Goal: Task Accomplishment & Management: Use online tool/utility

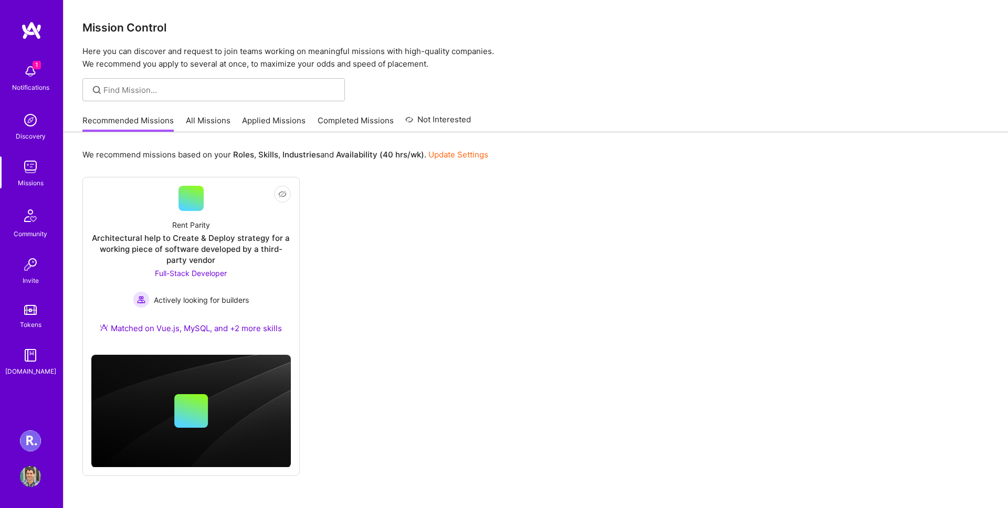
click at [41, 63] on div "1 Notifications" at bounding box center [30, 77] width 65 height 36
click at [355, 159] on div "Notifications Discovery Missions Community Invite Tokens [DOMAIN_NAME] [PERSON_…" at bounding box center [504, 267] width 1008 height 534
click at [41, 444] on link "[PERSON_NAME] Healthcare: Team for Clinical Intake Platform" at bounding box center [30, 440] width 26 height 21
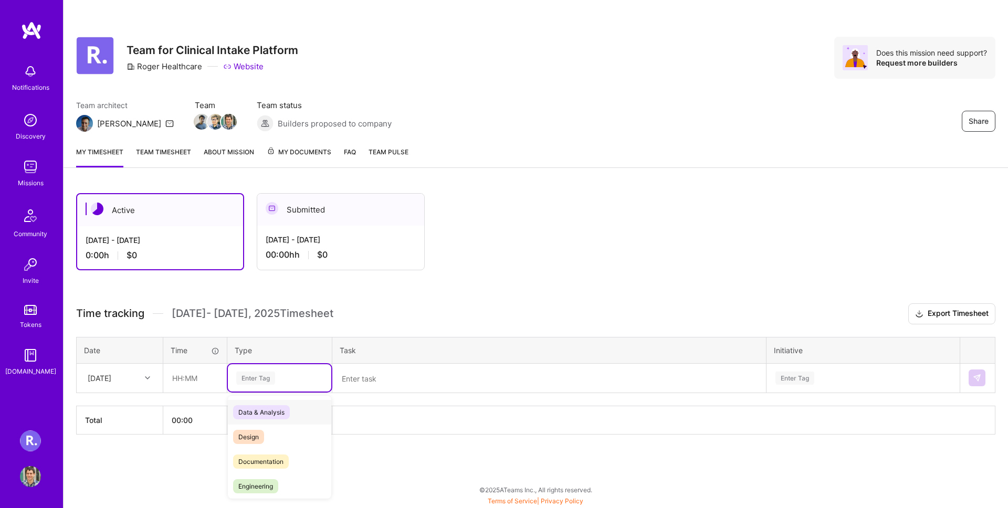
click at [257, 386] on div "Enter Tag" at bounding box center [279, 377] width 103 height 27
click at [245, 383] on div "Enter Tag" at bounding box center [255, 378] width 39 height 16
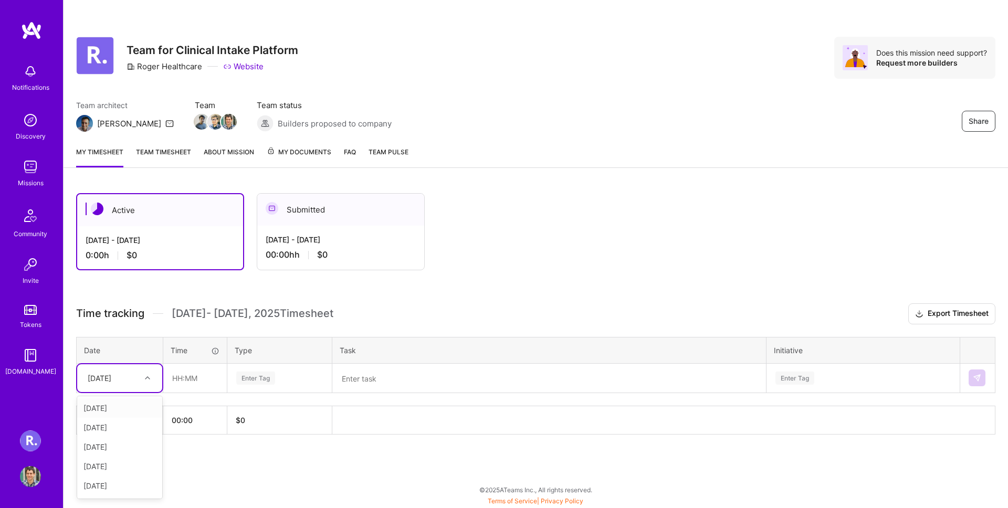
click at [132, 381] on div "[DATE]" at bounding box center [111, 378] width 58 height 17
click at [119, 488] on div "[DATE]" at bounding box center [119, 486] width 85 height 19
click at [141, 385] on div at bounding box center [149, 378] width 16 height 17
click at [186, 376] on input "text" at bounding box center [195, 378] width 62 height 28
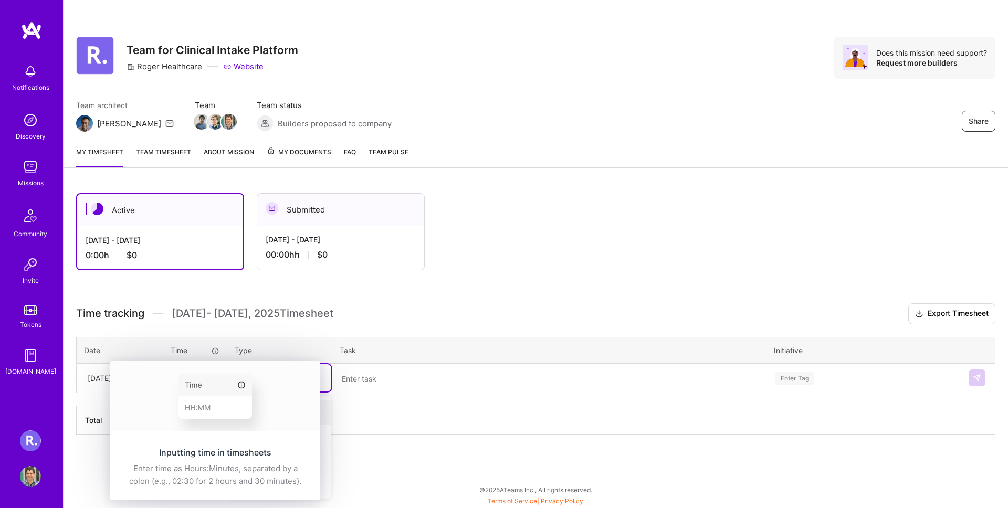
click at [217, 351] on icon at bounding box center [215, 351] width 8 height 8
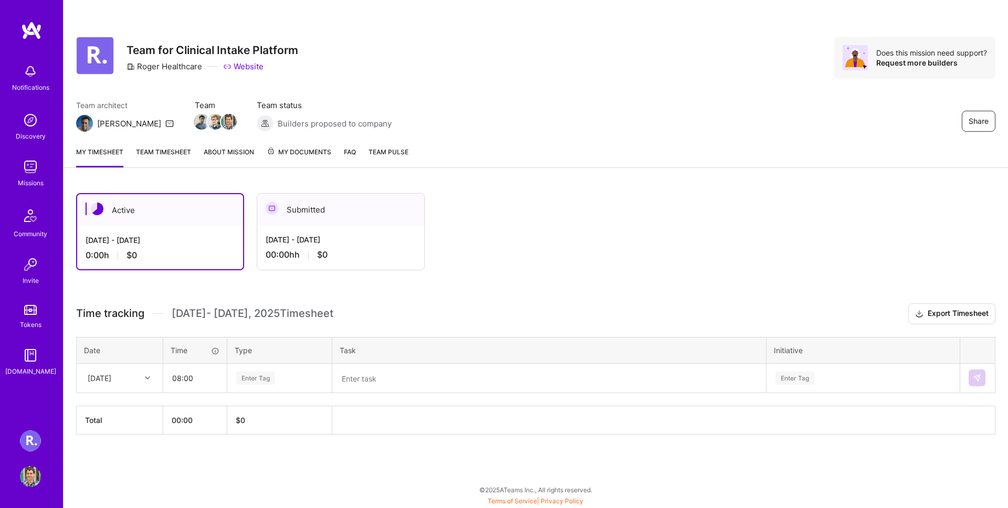
click at [217, 351] on icon at bounding box center [215, 351] width 8 height 8
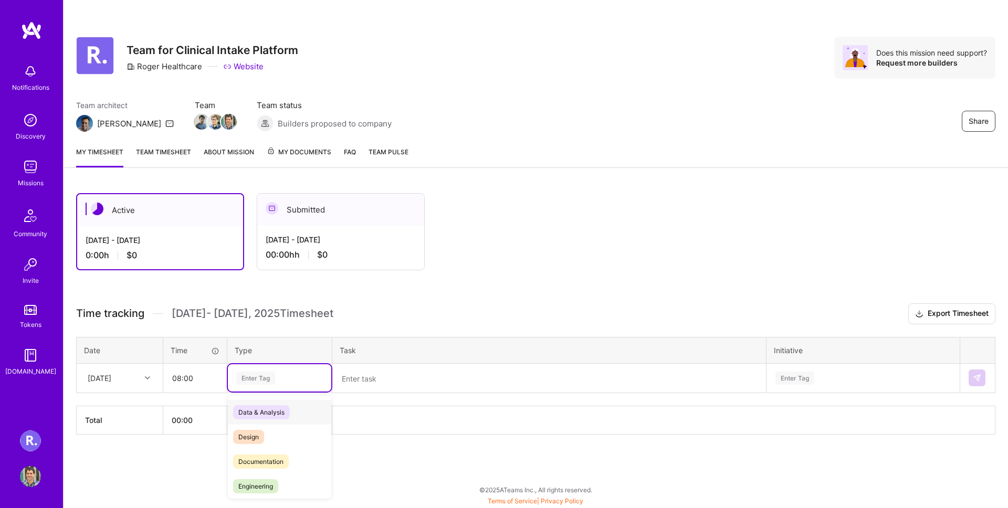
click at [244, 374] on div "Enter Tag" at bounding box center [255, 378] width 39 height 16
click at [88, 473] on div "Active [DATE] - [DATE] 0:00 h $0 Submitted [DATE] - [DATE] 00:00h h $0 Time tra…" at bounding box center [536, 334] width 944 height 306
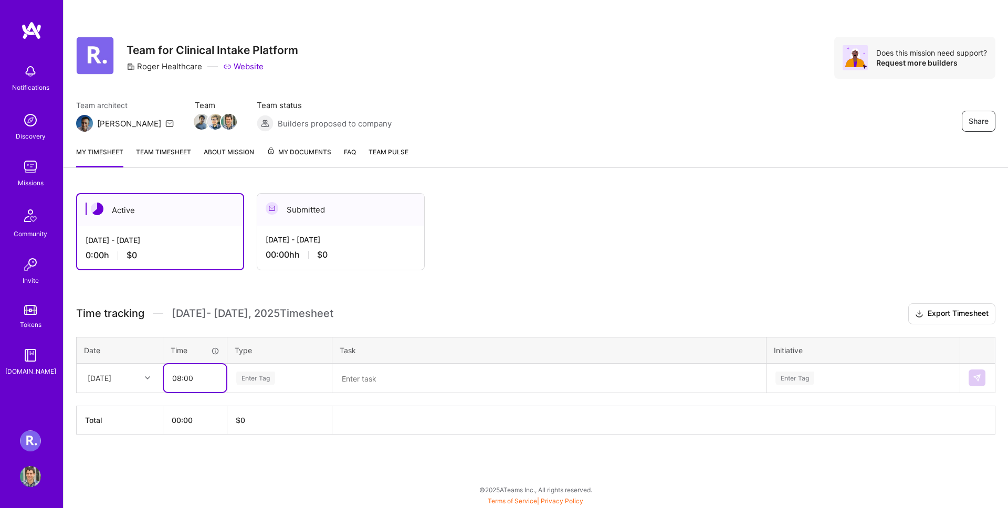
click at [199, 369] on input "08:00" at bounding box center [195, 378] width 62 height 28
click at [195, 370] on input "08:00" at bounding box center [195, 378] width 62 height 28
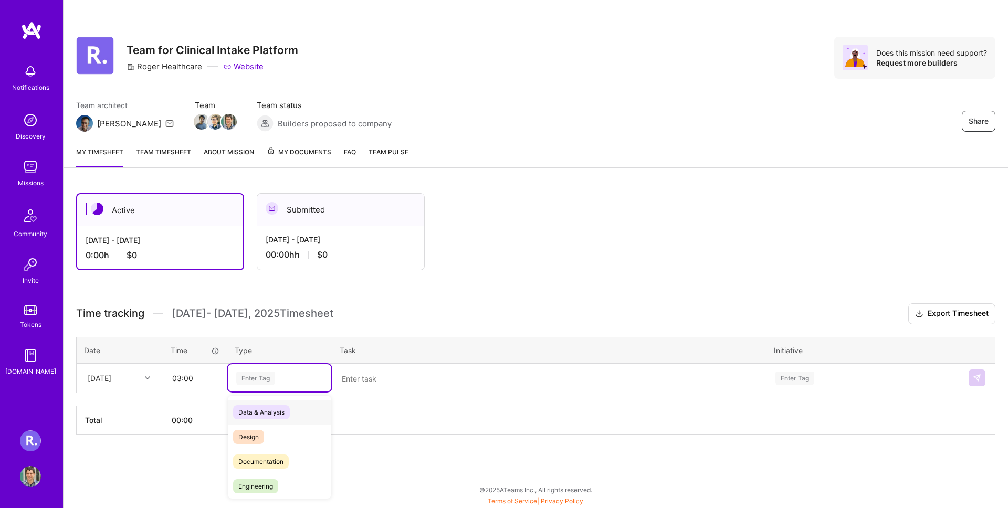
click at [266, 412] on span "Data & Analysis" at bounding box center [261, 412] width 57 height 14
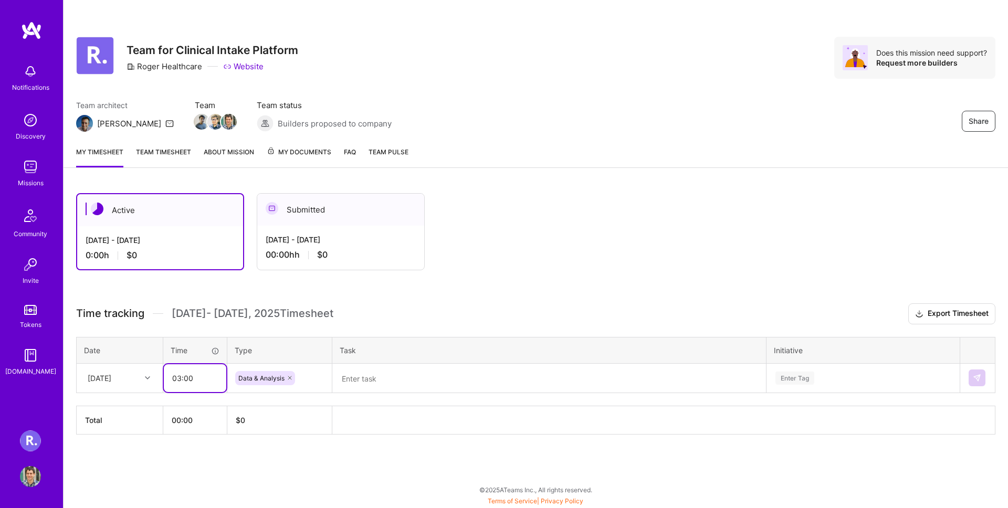
click at [172, 381] on input "03:00" at bounding box center [195, 378] width 62 height 28
click at [177, 381] on input "03:00" at bounding box center [195, 378] width 62 height 28
click at [374, 376] on textarea at bounding box center [549, 378] width 432 height 27
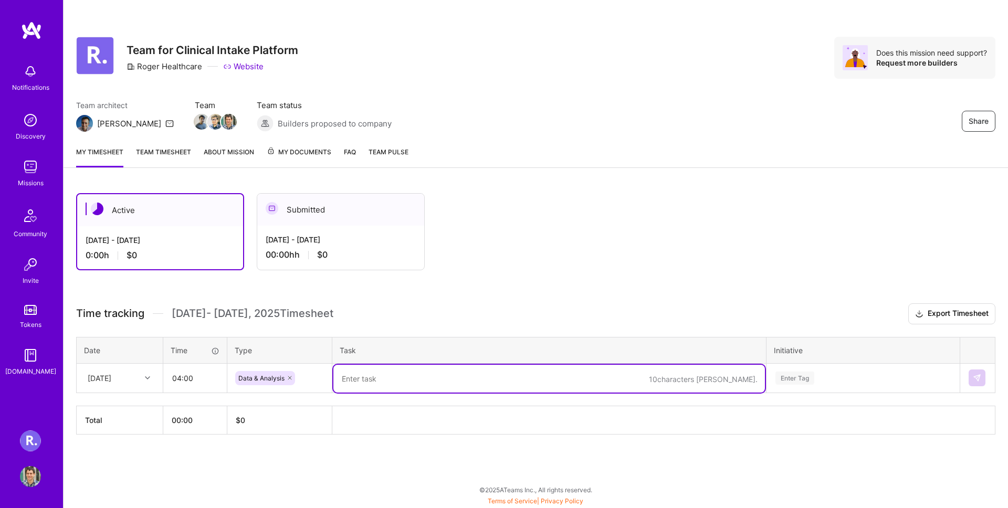
click at [591, 256] on div "Active [DATE] - [DATE] 0:00 h $0 Submitted [DATE] - [DATE] 00:00h h $0" at bounding box center [504, 231] width 857 height 77
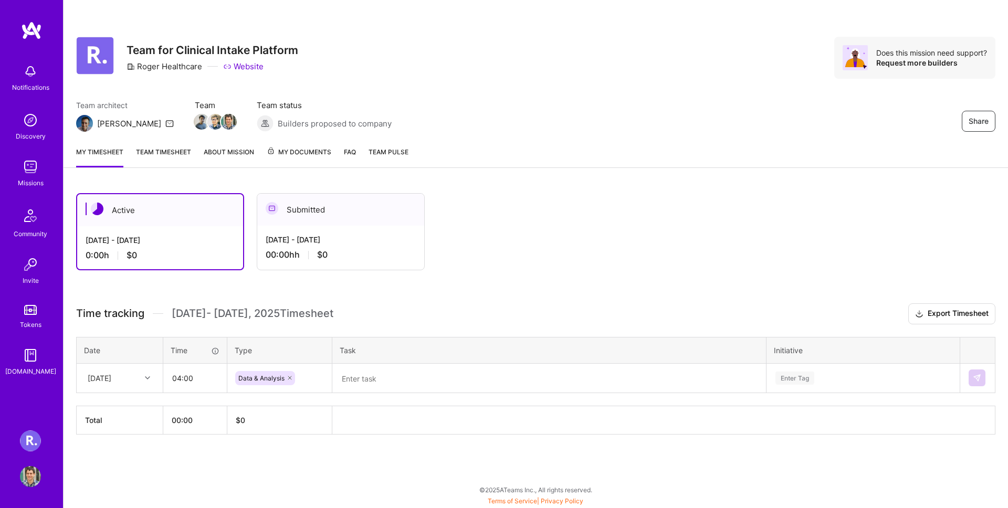
click at [348, 377] on textarea at bounding box center [549, 379] width 432 height 28
click at [810, 380] on div "Enter Tag" at bounding box center [863, 377] width 192 height 27
click at [675, 409] on html "Notifications Discovery Missions Community Invite Tokens [DOMAIN_NAME] [PERSON_…" at bounding box center [504, 251] width 1008 height 503
click at [290, 376] on icon at bounding box center [290, 378] width 6 height 6
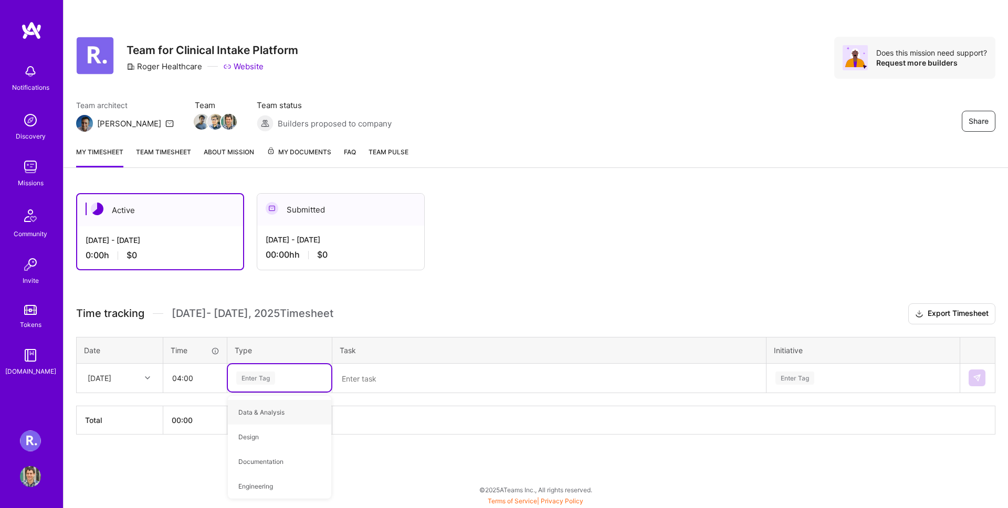
click at [287, 378] on div "Enter Tag" at bounding box center [279, 378] width 89 height 13
click at [159, 428] on th "Total" at bounding box center [120, 420] width 87 height 28
click at [213, 416] on th "00:00" at bounding box center [195, 420] width 64 height 28
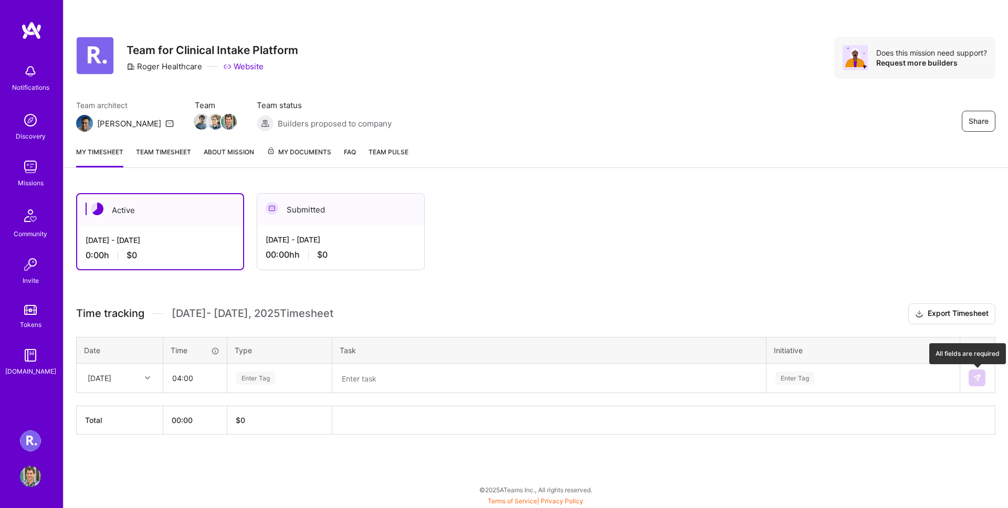
click at [982, 384] on button at bounding box center [977, 378] width 17 height 17
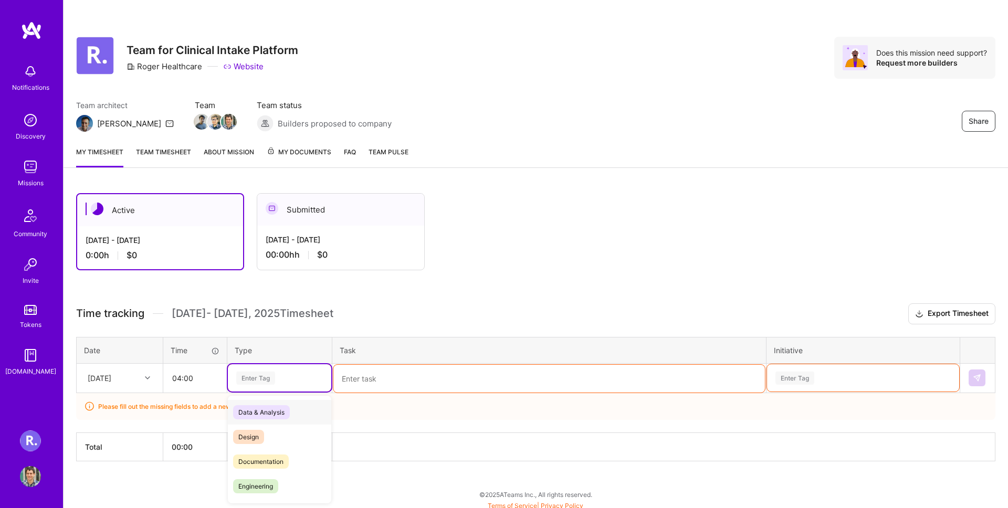
scroll to position [5, 0]
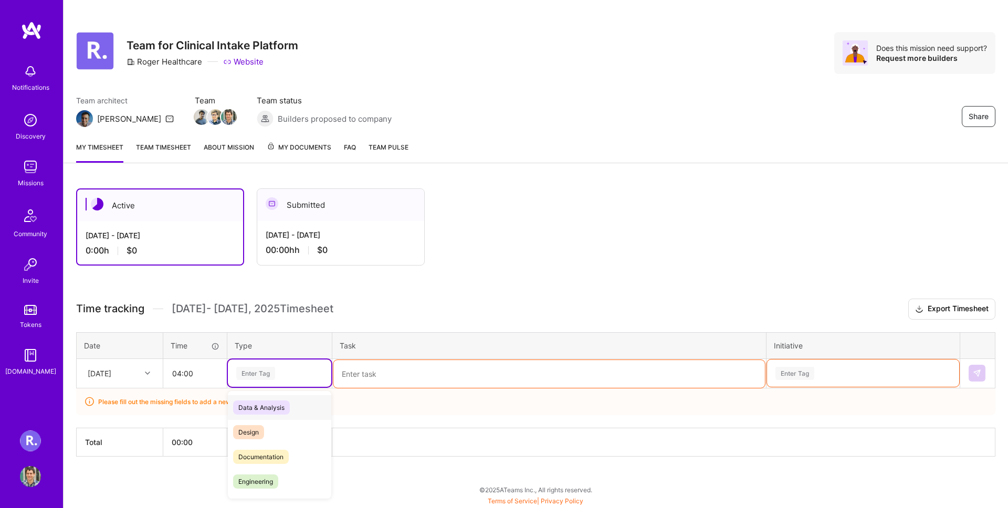
click at [254, 374] on div "Enter Tag" at bounding box center [255, 373] width 39 height 16
click at [291, 408] on div "Engineering" at bounding box center [279, 398] width 103 height 25
click at [385, 367] on textarea at bounding box center [549, 374] width 432 height 28
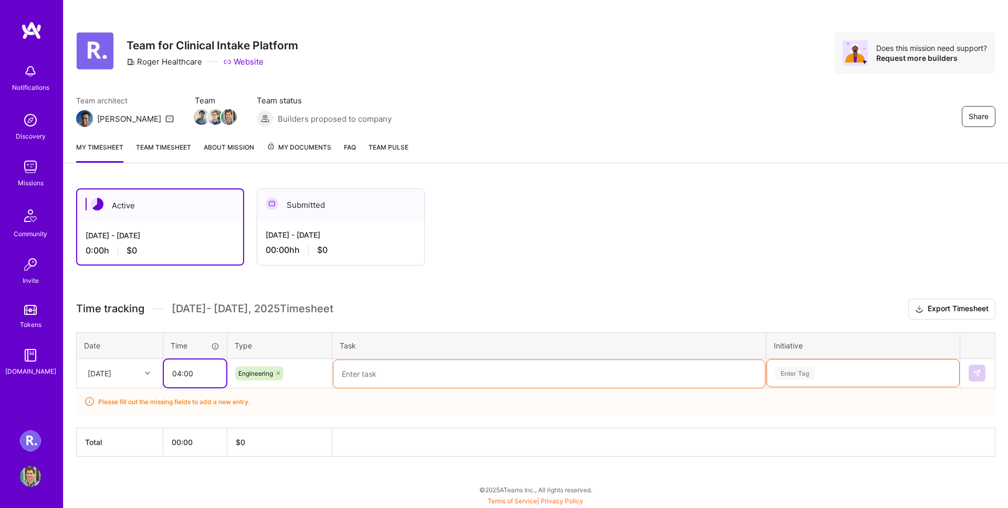
click at [201, 373] on input "04:00" at bounding box center [195, 374] width 62 height 28
click at [198, 373] on input "04:00" at bounding box center [195, 374] width 62 height 28
type input "08:00"
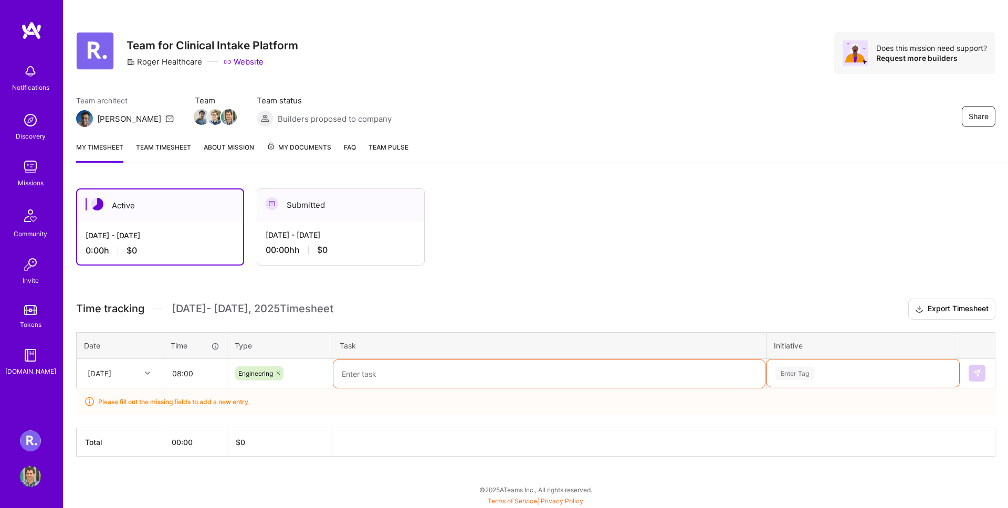
click at [413, 379] on textarea at bounding box center [549, 374] width 432 height 28
click at [416, 373] on textarea at bounding box center [549, 374] width 432 height 28
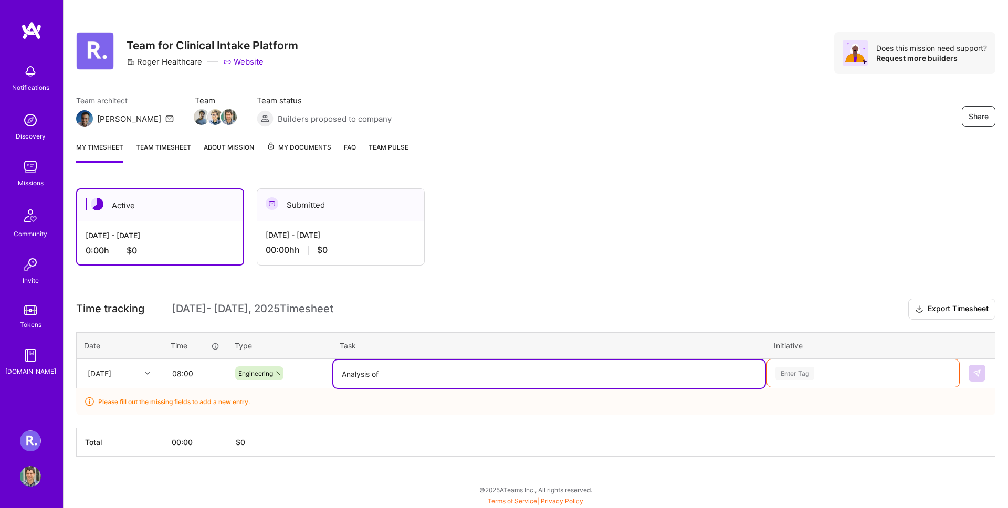
paste textarea "[DOMAIN_NAME]"
click at [373, 367] on textarea "Analysis of [DOMAIN_NAME] scraper, adding debug" at bounding box center [549, 374] width 432 height 28
paste textarea "[DOMAIN_NAME]"
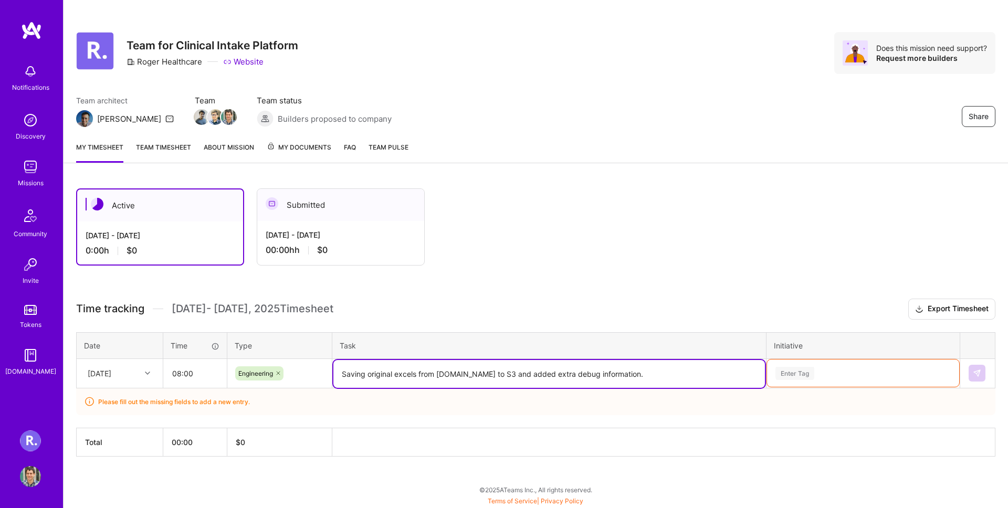
type textarea "Saving original excels from [DOMAIN_NAME] to S3 and added extra debug informati…"
click at [895, 376] on div "Enter Tag" at bounding box center [863, 373] width 192 height 27
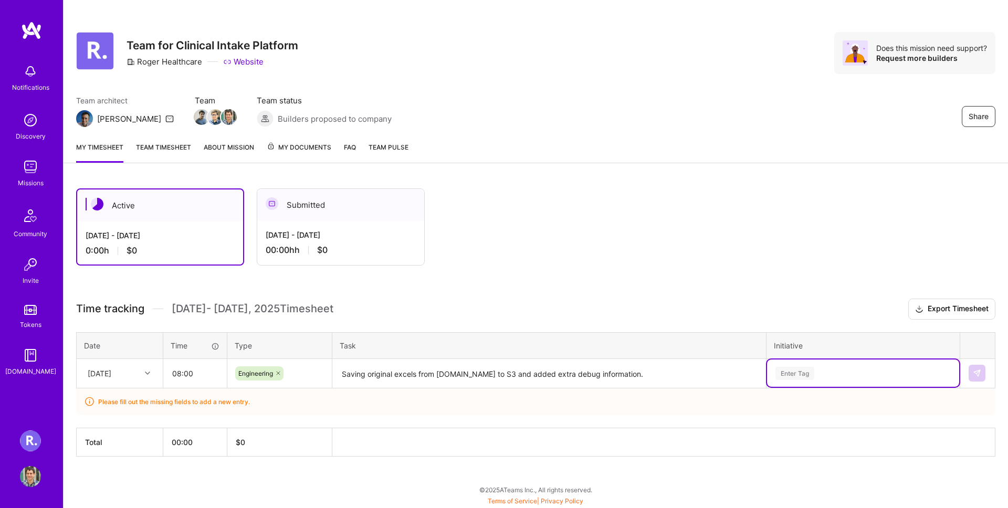
scroll to position [5, 0]
click at [786, 274] on div "Active [DATE] - [DATE] 0:00 h $0 Submitted [DATE] - [DATE] 00:00h h $0 Time tra…" at bounding box center [536, 342] width 944 height 332
paste input "[DOMAIN_NAME]"
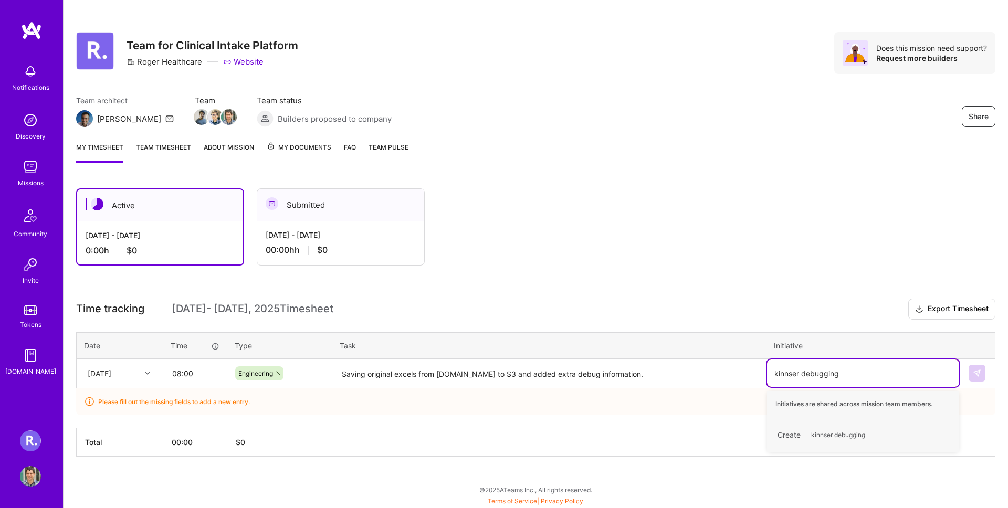
type input "kinnser debugging"
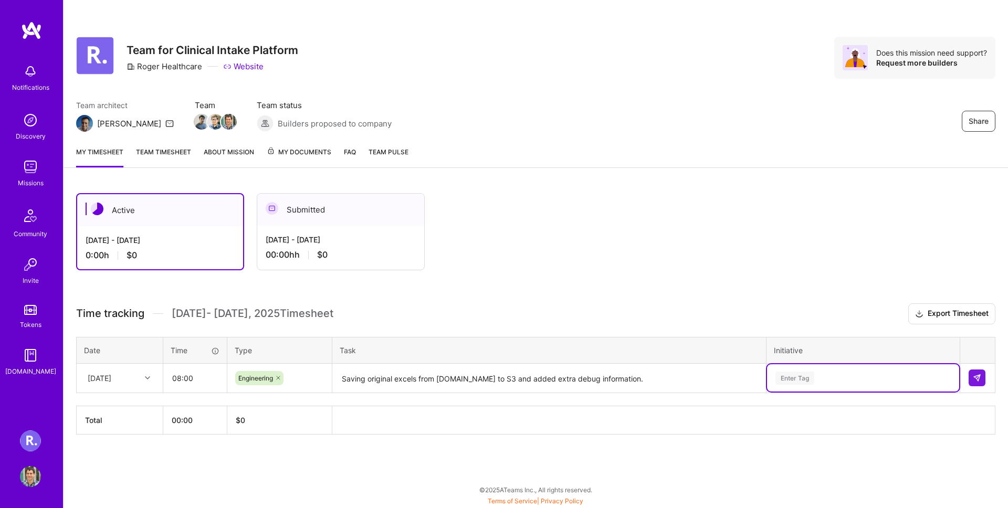
scroll to position [0, 0]
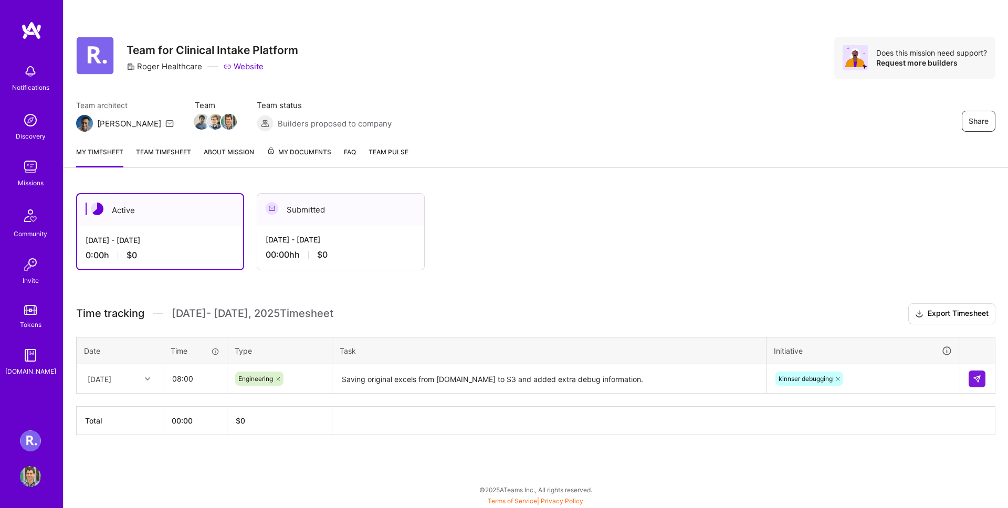
click at [885, 289] on div "Active [DATE] - [DATE] 0:00 h $0 Submitted [DATE] - [DATE] 00:00h h $0 Time tra…" at bounding box center [536, 334] width 944 height 306
